Goal: Task Accomplishment & Management: Manage account settings

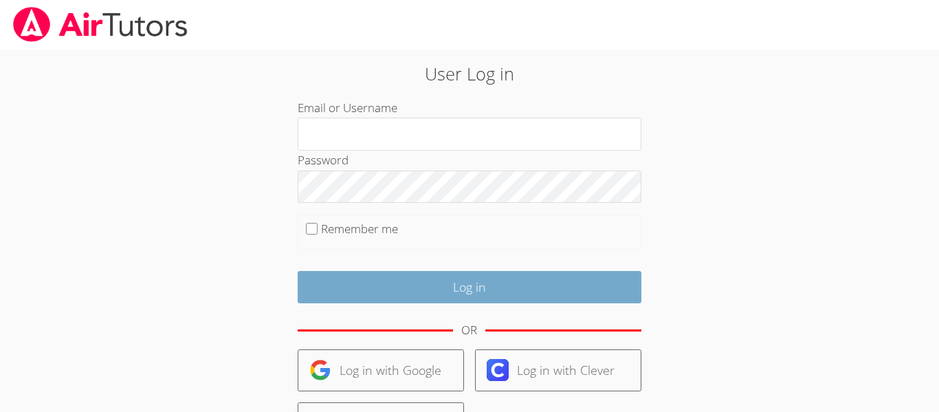
type input "[EMAIL_ADDRESS][DOMAIN_NAME]"
click at [444, 289] on input "Log in" at bounding box center [470, 287] width 344 height 32
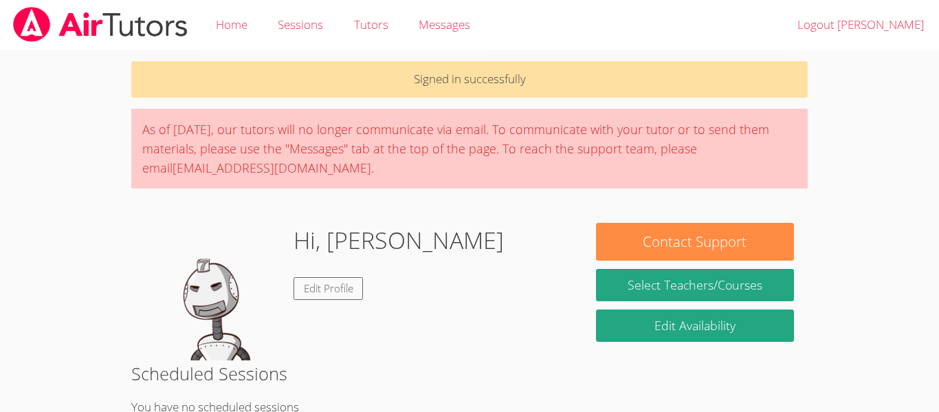
click at [651, 305] on div "Contact Support Select Teachers/Courses Edit Availability" at bounding box center [694, 286] width 225 height 127
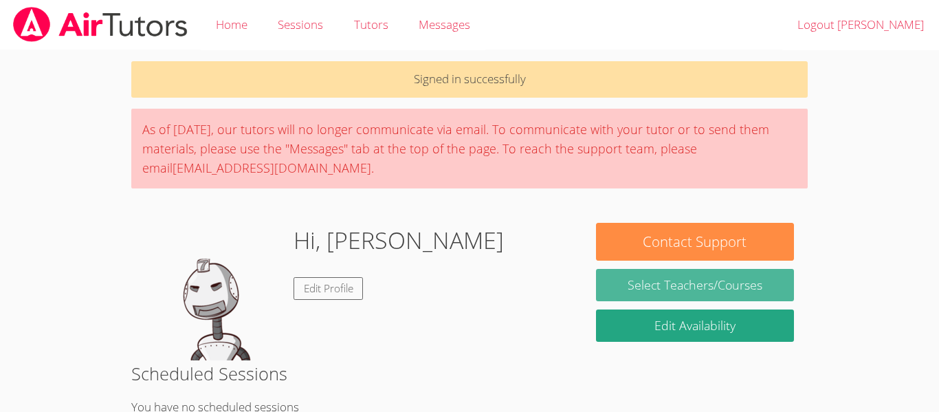
click at [658, 292] on link "Select Teachers/Courses" at bounding box center [695, 285] width 198 height 32
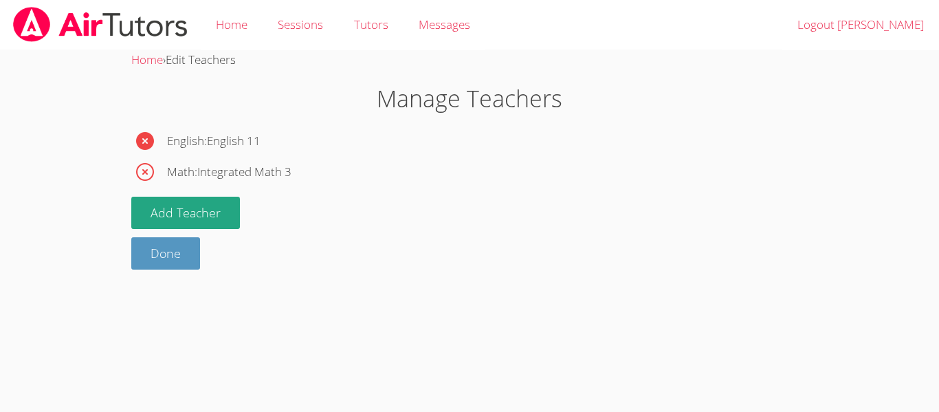
click at [142, 139] on icon "button" at bounding box center [145, 141] width 18 height 18
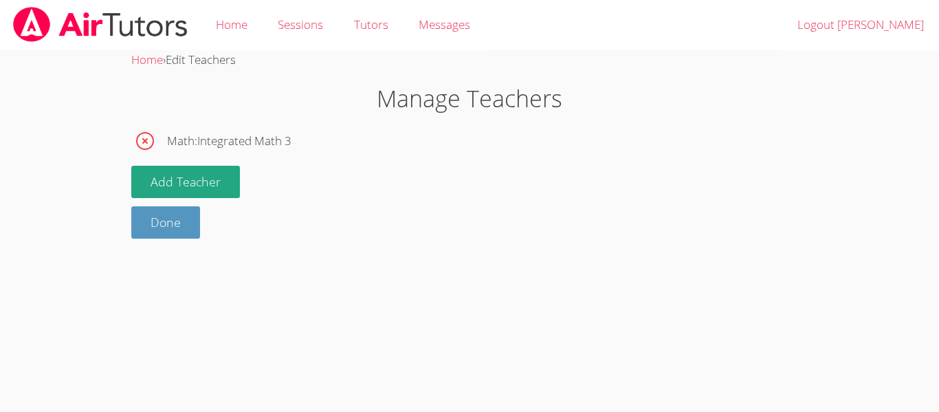
click at [142, 142] on icon "button" at bounding box center [145, 141] width 22 height 22
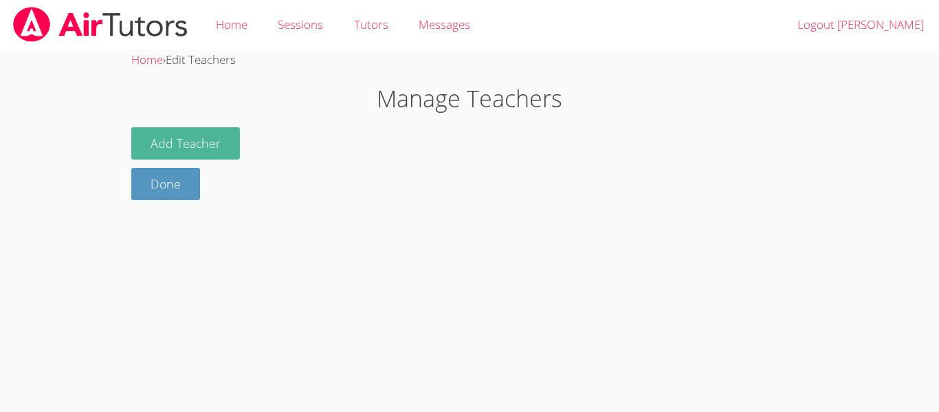
click at [153, 149] on button "Add Teacher" at bounding box center [185, 143] width 109 height 32
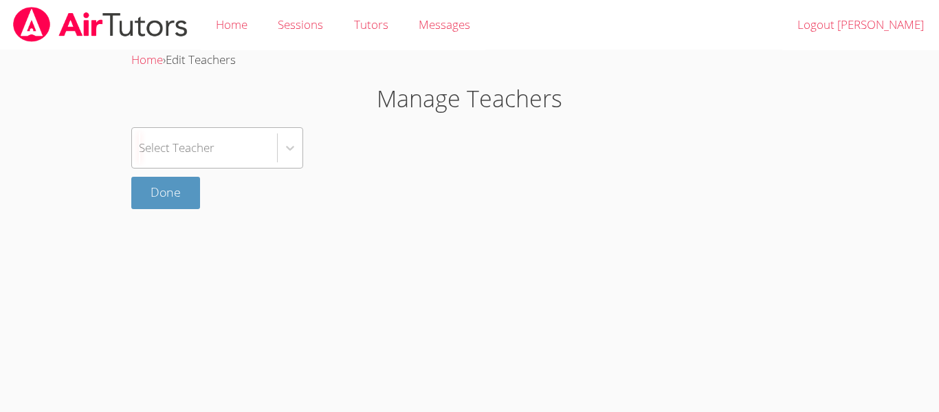
click at [150, 153] on div "Select Teacher" at bounding box center [177, 147] width 76 height 20
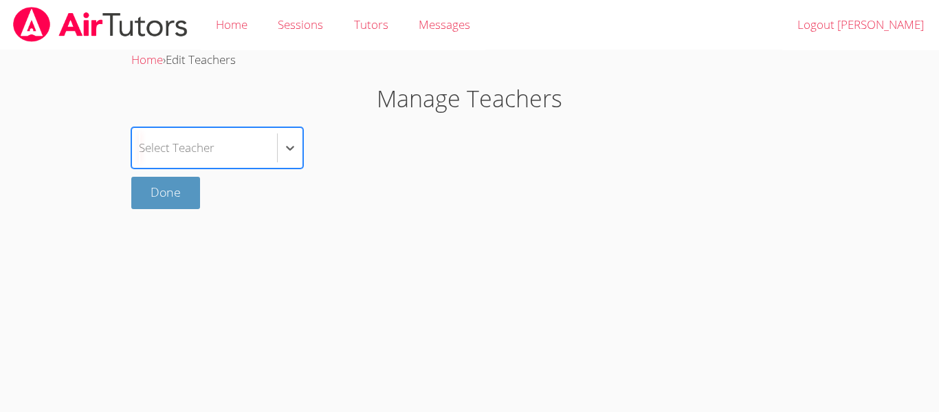
click at [150, 153] on div "Select Teacher" at bounding box center [177, 147] width 76 height 20
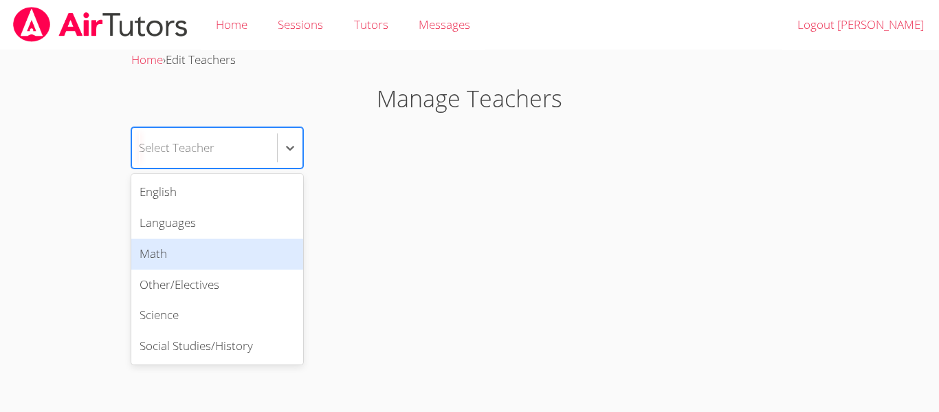
click at [191, 256] on div "Math" at bounding box center [217, 253] width 172 height 31
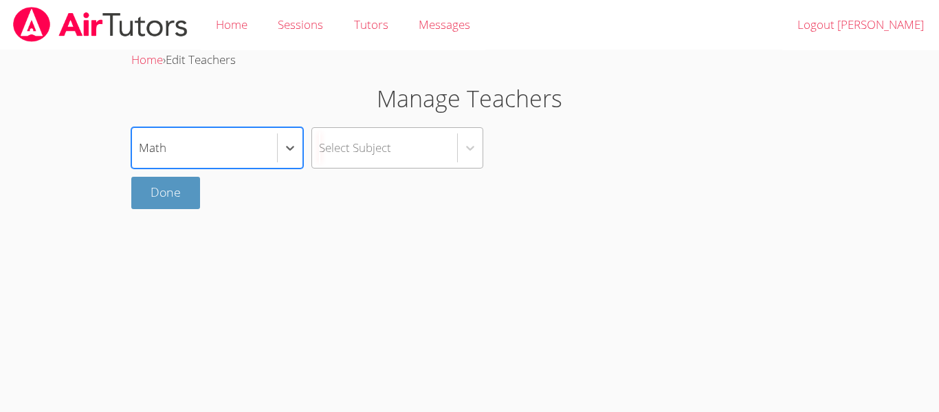
click at [381, 141] on div "Select Subject" at bounding box center [355, 147] width 72 height 20
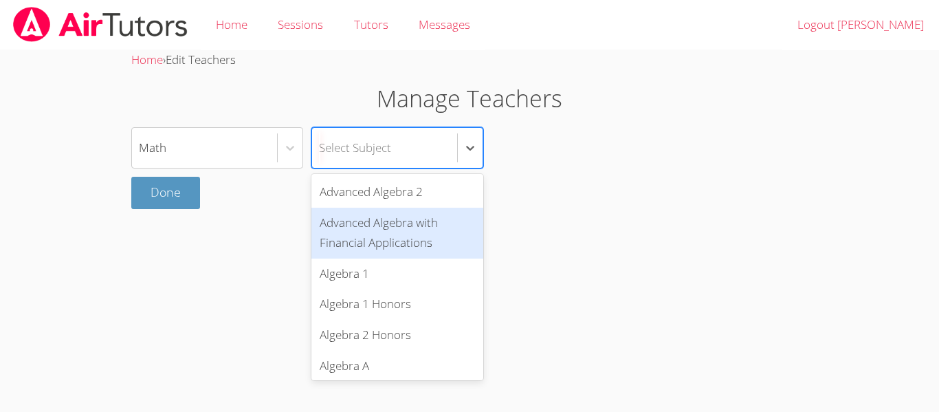
click at [352, 231] on div "Advanced Algebra with Financial Applications" at bounding box center [397, 233] width 172 height 51
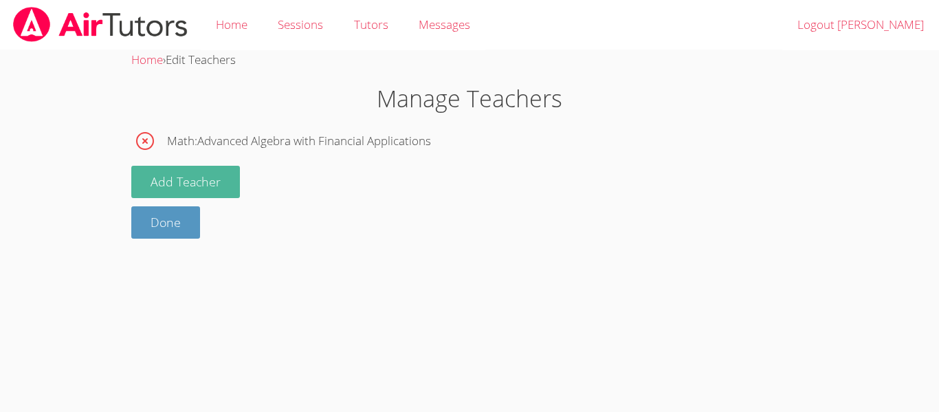
click at [180, 170] on button "Add Teacher" at bounding box center [185, 182] width 109 height 32
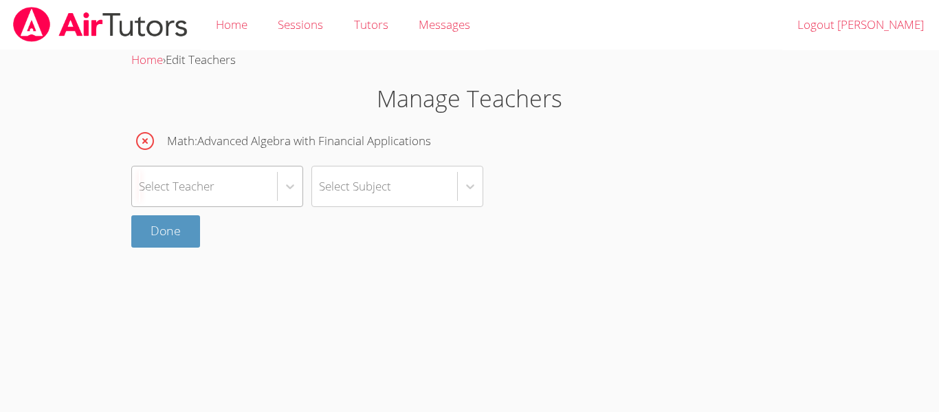
click at [178, 176] on div "Select Teacher" at bounding box center [177, 186] width 76 height 20
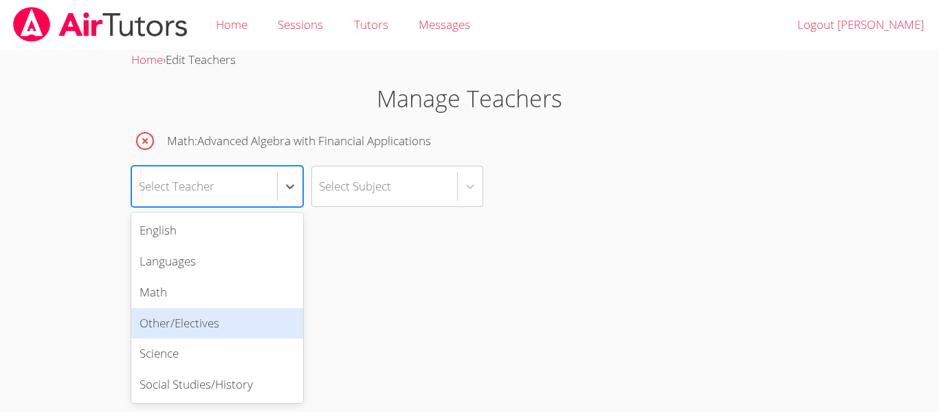
click at [177, 312] on div "Other/Electives" at bounding box center [217, 323] width 172 height 31
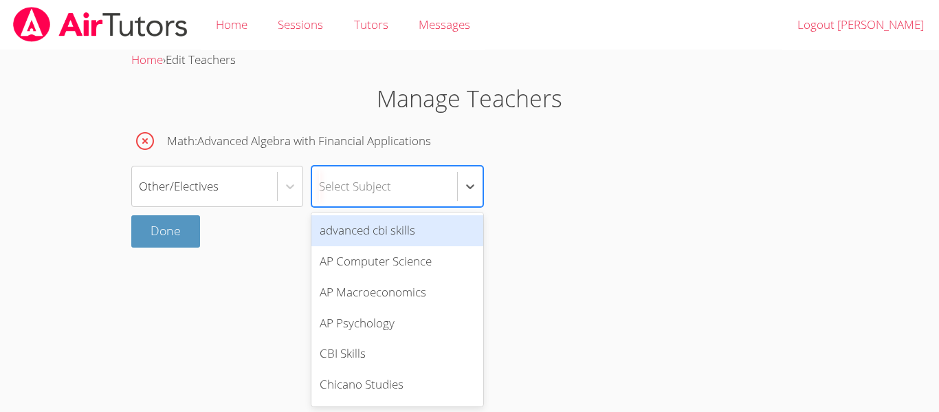
click at [386, 186] on div "Select Subject" at bounding box center [355, 186] width 72 height 20
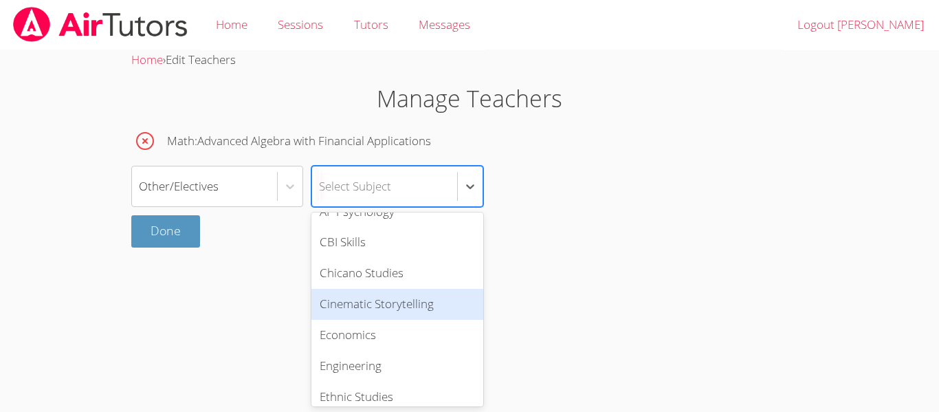
scroll to position [115, 0]
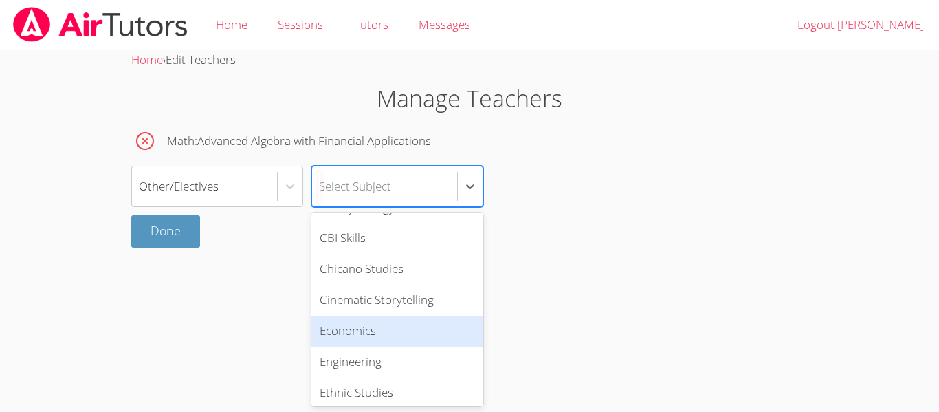
click at [414, 323] on div "Economics" at bounding box center [397, 330] width 172 height 31
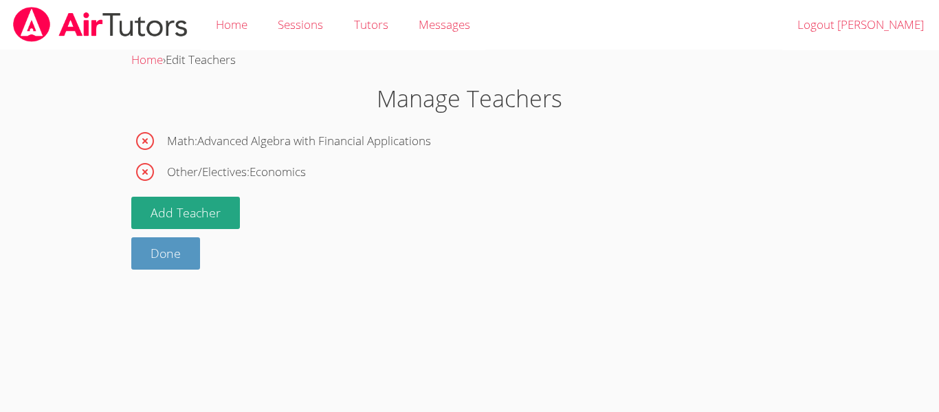
click at [259, 226] on div "Math : Advanced Algebra with Financial Applications Other/Electives : Economics…" at bounding box center [469, 198] width 676 height 142
click at [193, 216] on button "Add Teacher" at bounding box center [185, 213] width 109 height 32
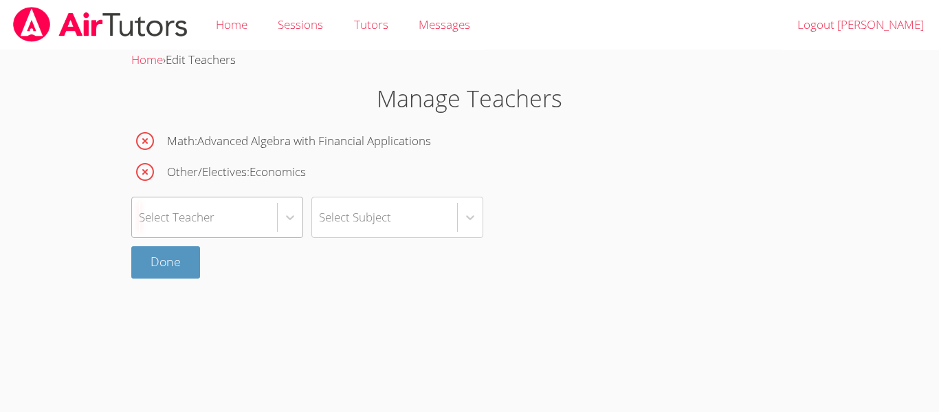
click at [245, 231] on div "Select Teacher" at bounding box center [204, 217] width 145 height 40
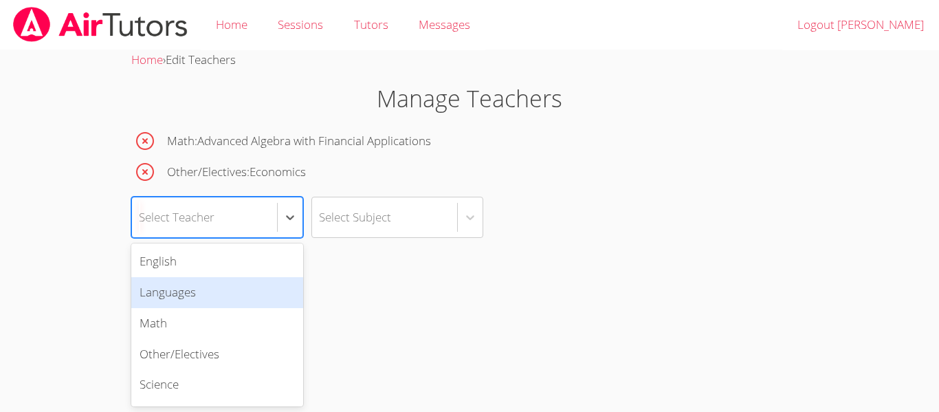
scroll to position [27, 0]
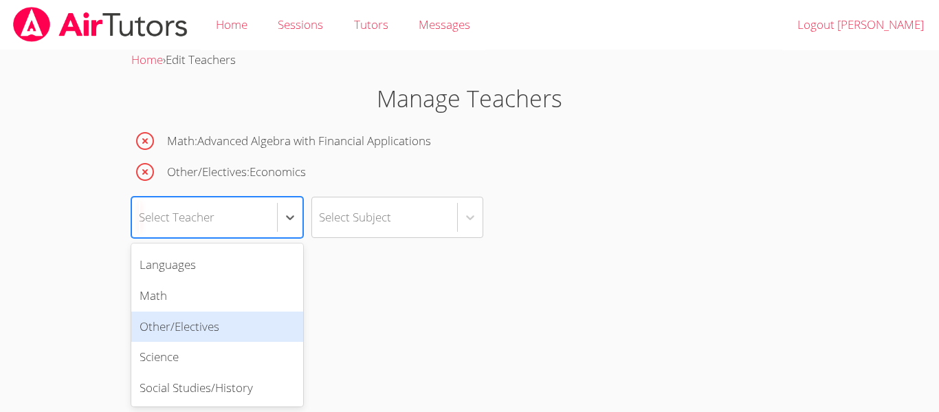
click at [206, 335] on div "Other/Electives" at bounding box center [217, 326] width 172 height 31
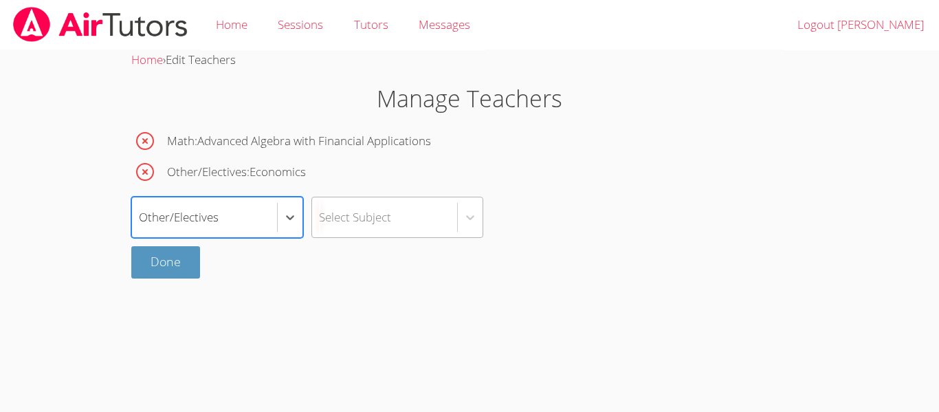
click at [373, 227] on div "Select Subject" at bounding box center [384, 217] width 145 height 40
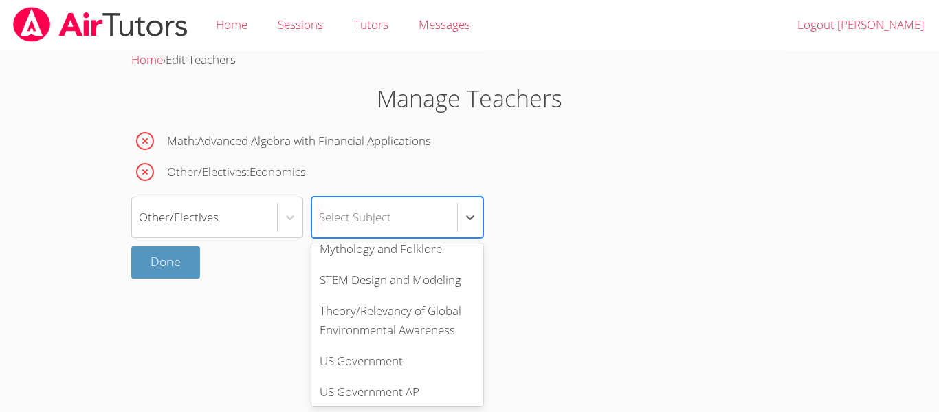
scroll to position [581, 0]
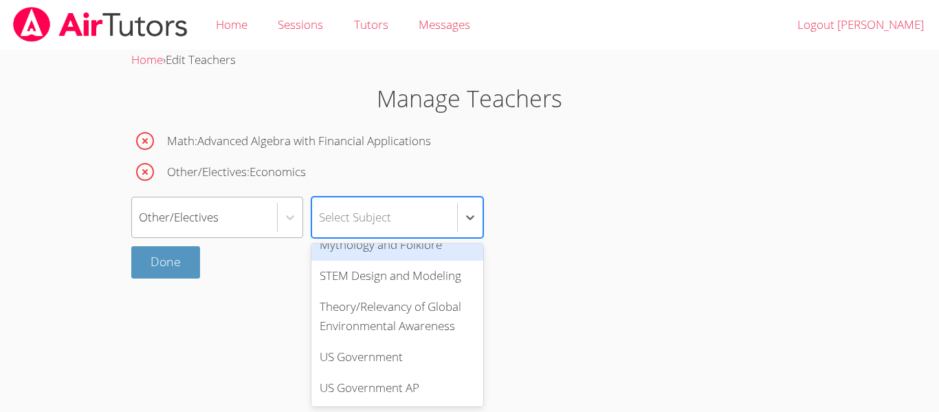
click at [203, 208] on div "Other/Electives" at bounding box center [179, 217] width 80 height 20
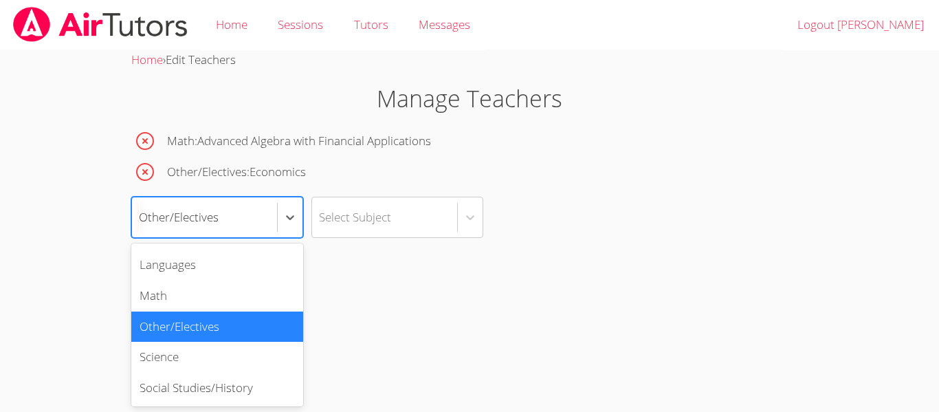
scroll to position [0, 0]
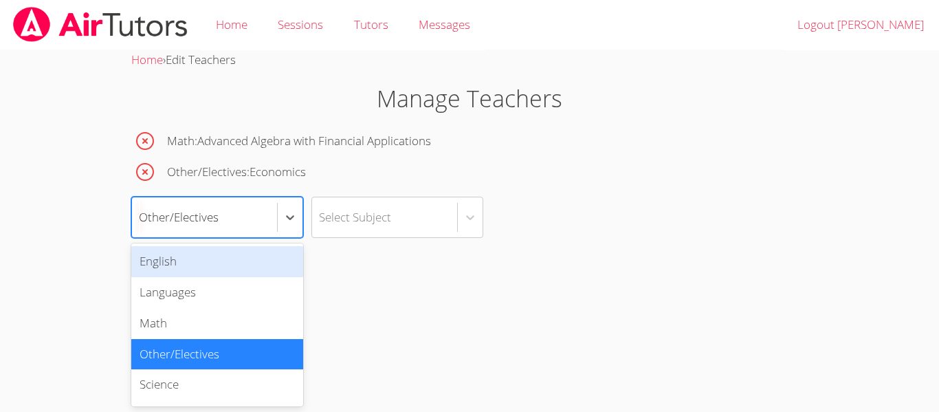
click at [164, 264] on div "English" at bounding box center [217, 261] width 172 height 31
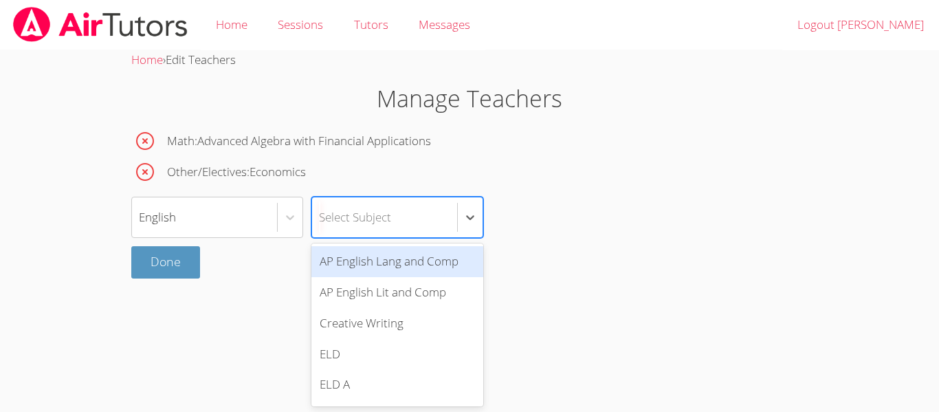
click at [330, 225] on div "Select Subject" at bounding box center [355, 217] width 72 height 20
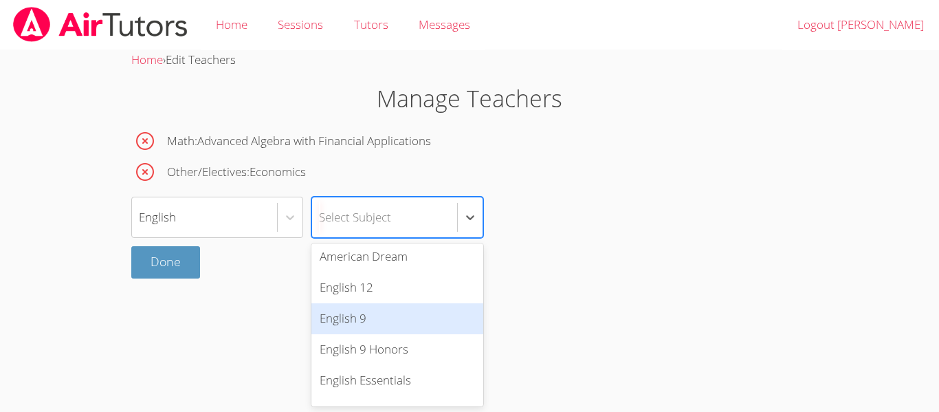
scroll to position [457, 0]
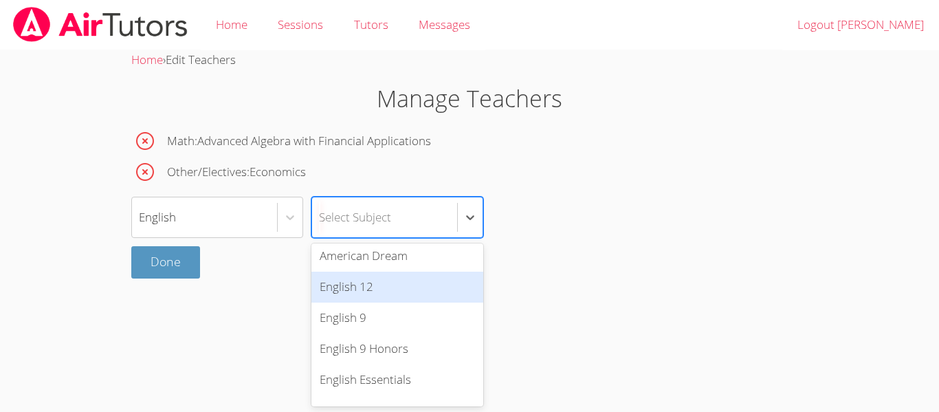
click at [334, 284] on div "English 12" at bounding box center [397, 286] width 172 height 31
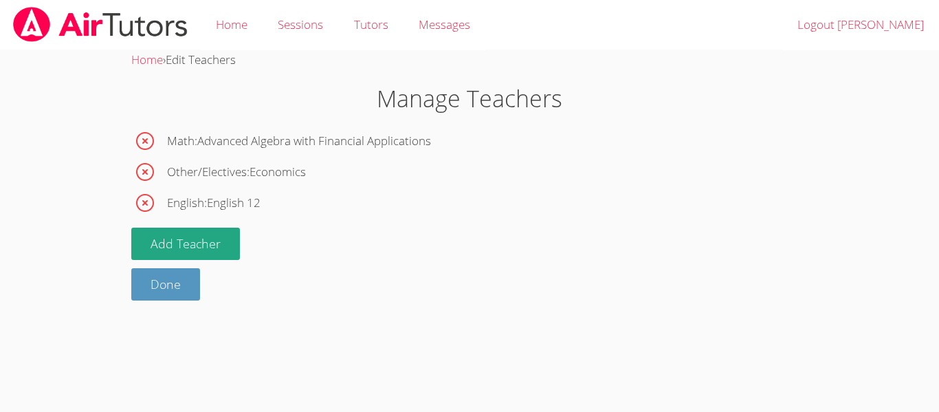
click at [208, 207] on span "English : English 12" at bounding box center [213, 203] width 93 height 20
click at [225, 201] on span "English : English 12" at bounding box center [213, 203] width 93 height 20
click at [138, 203] on icon "button" at bounding box center [145, 203] width 18 height 18
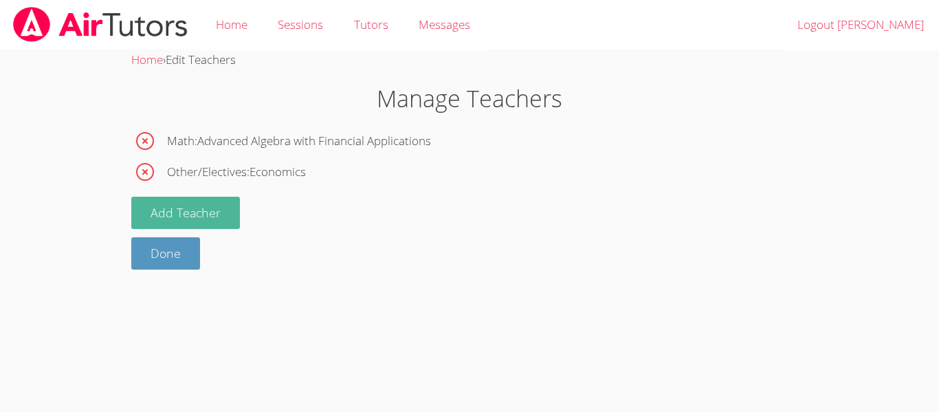
click at [180, 214] on button "Add Teacher" at bounding box center [185, 213] width 109 height 32
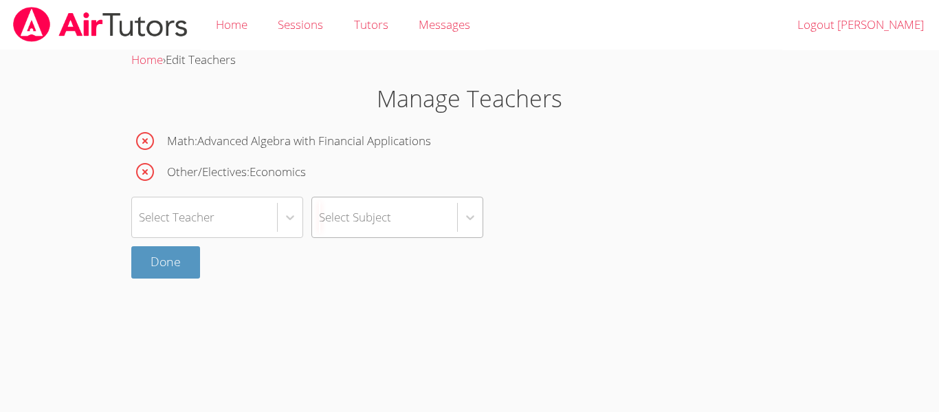
click at [362, 226] on div "Select Subject" at bounding box center [355, 217] width 72 height 20
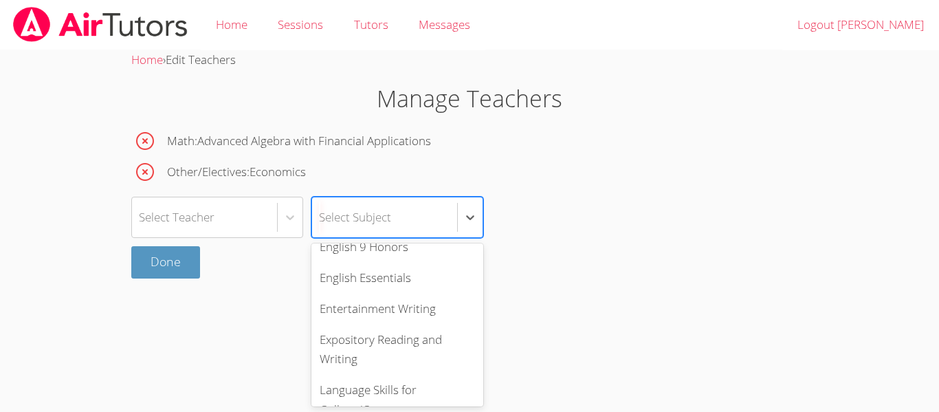
scroll to position [561, 0]
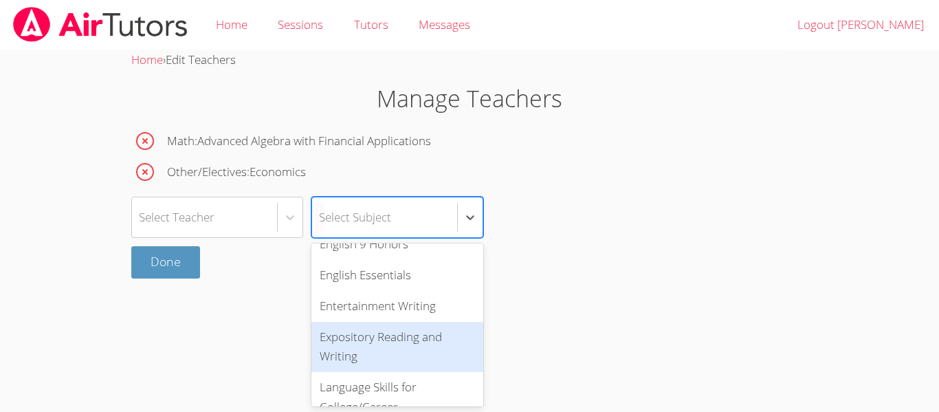
click at [359, 336] on div "Expository Reading and Writing" at bounding box center [397, 347] width 172 height 51
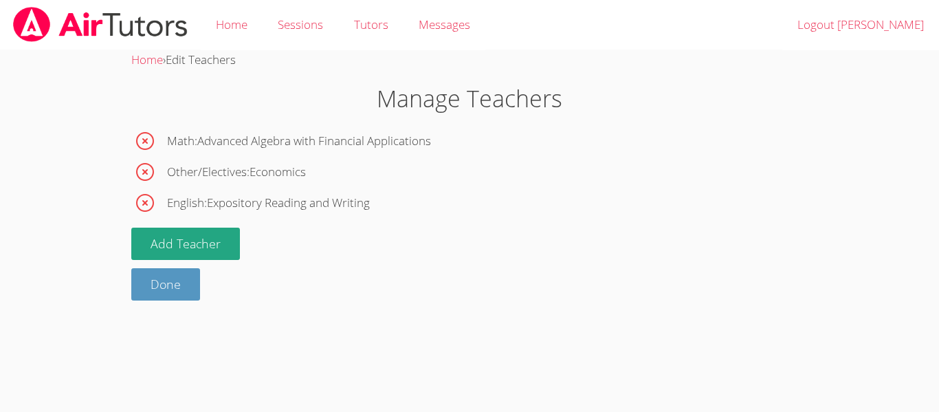
click at [243, 217] on div "Math : Advanced Algebra with Financial Applications Other/Electives : Economics…" at bounding box center [469, 213] width 676 height 173
click at [210, 203] on span "English : Expository Reading and Writing" at bounding box center [268, 203] width 203 height 20
click at [164, 278] on link "Done" at bounding box center [165, 284] width 69 height 32
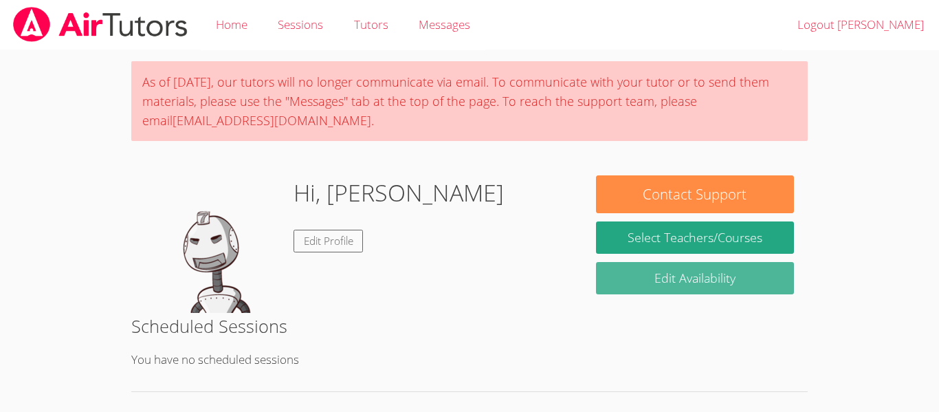
click at [715, 283] on link "Edit Availability" at bounding box center [695, 278] width 198 height 32
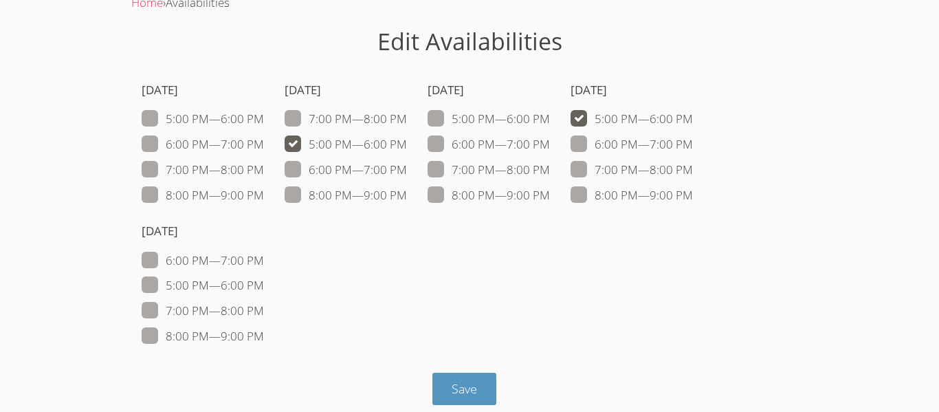
scroll to position [58, 0]
click at [436, 388] on button "Save" at bounding box center [464, 388] width 64 height 32
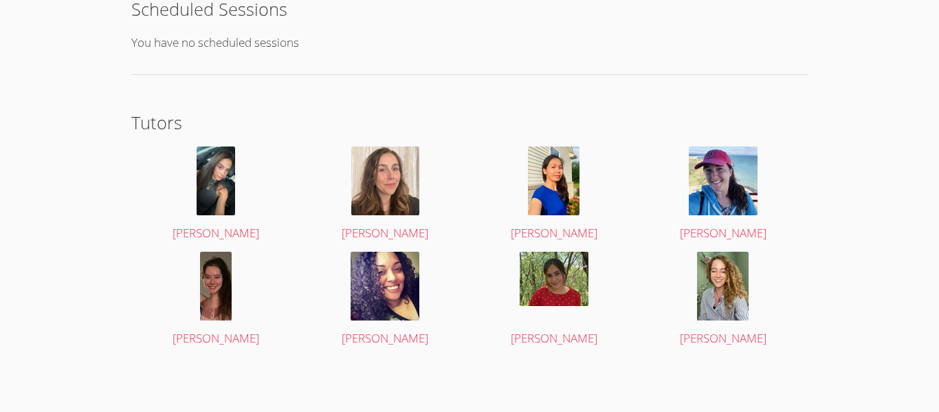
scroll to position [348, 0]
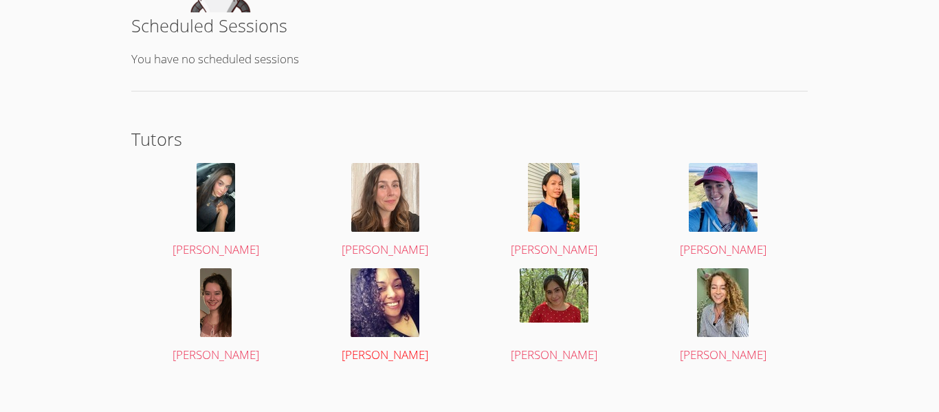
click at [385, 306] on img at bounding box center [384, 302] width 69 height 69
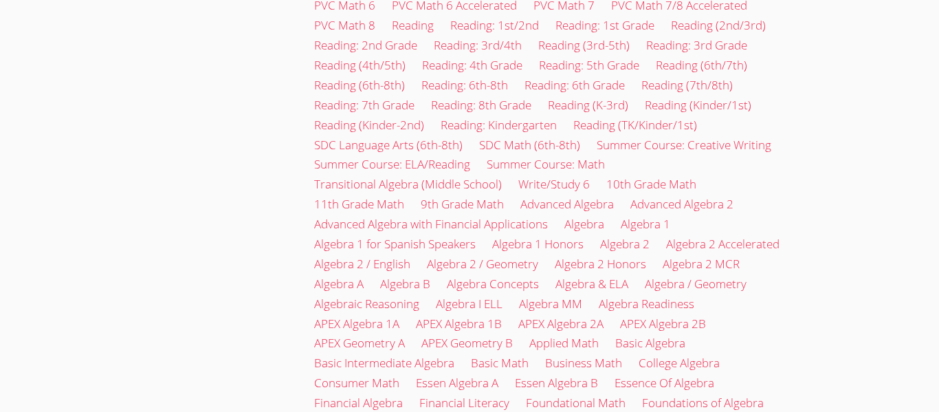
scroll to position [1564, 0]
